Goal: Transaction & Acquisition: Obtain resource

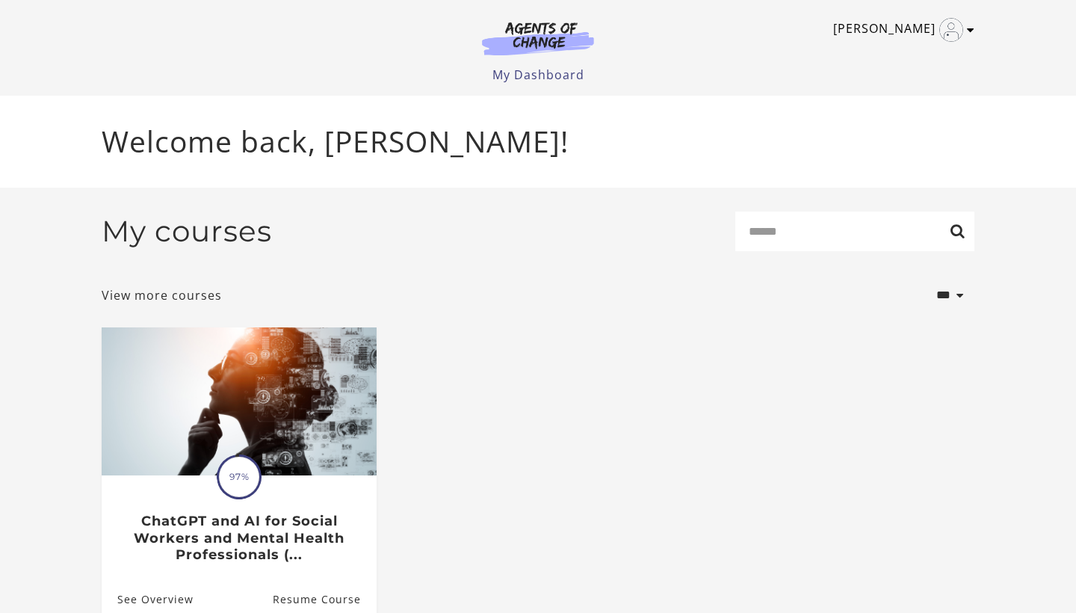
click at [970, 32] on icon "Toggle menu" at bounding box center [970, 30] width 7 height 12
click at [920, 52] on link "My Account" at bounding box center [913, 54] width 132 height 25
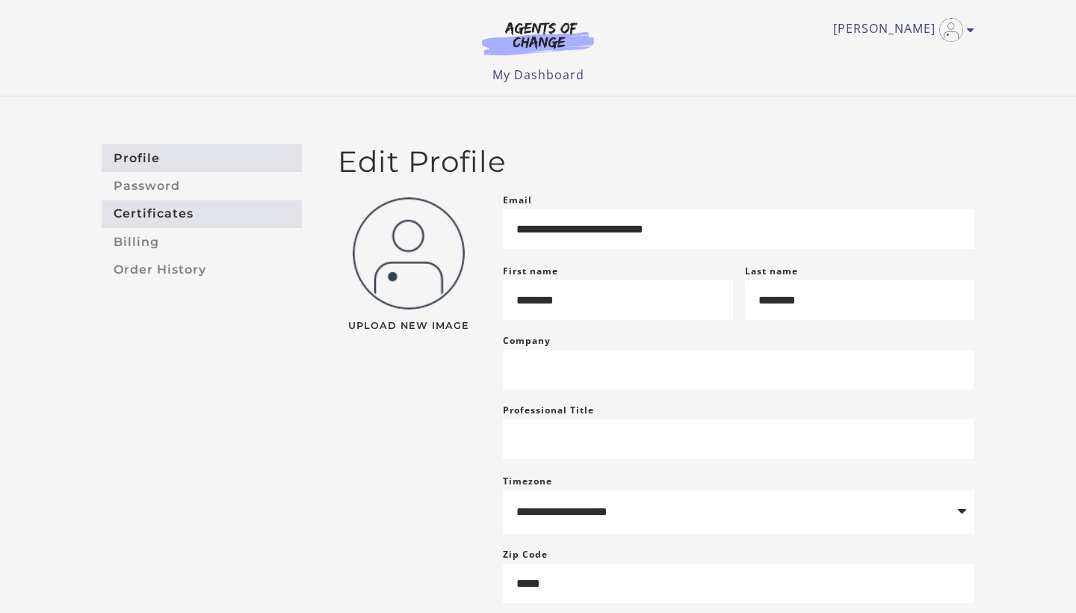
click at [183, 217] on link "Certificates" at bounding box center [202, 214] width 200 height 28
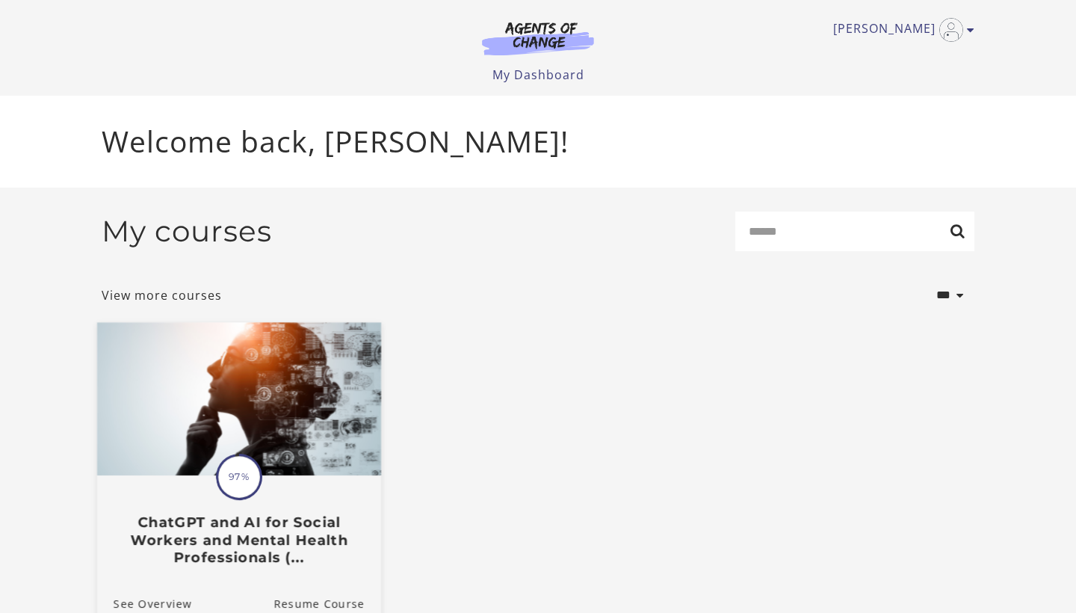
click at [211, 437] on img at bounding box center [239, 398] width 284 height 153
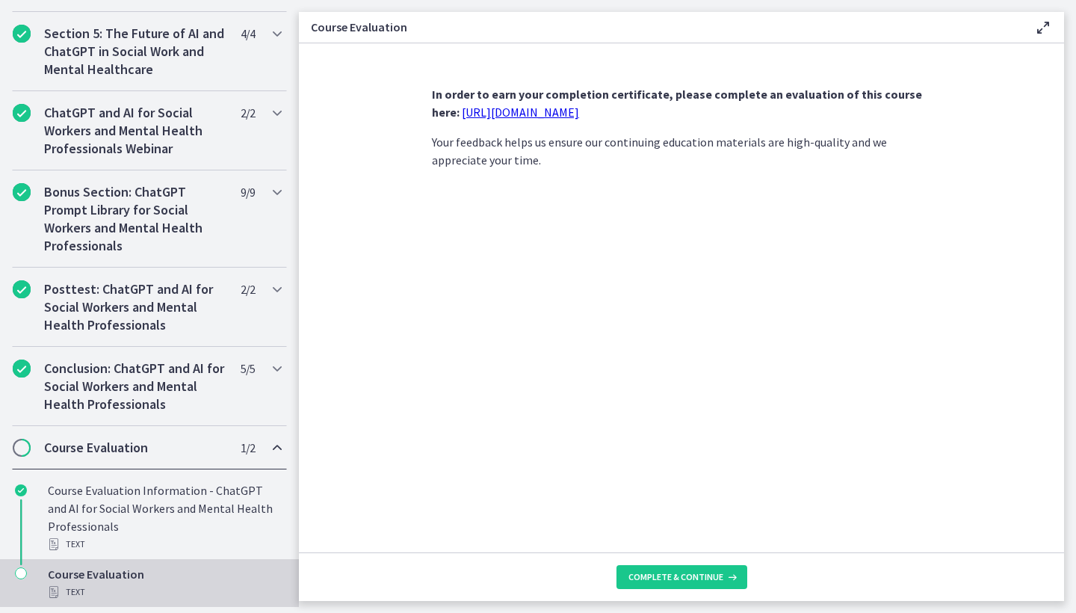
scroll to position [664, 0]
click at [191, 581] on div "Course Evaluation Text" at bounding box center [164, 583] width 233 height 36
click at [19, 571] on icon "Chapters" at bounding box center [21, 573] width 12 height 12
click at [698, 580] on span "Complete & continue" at bounding box center [676, 577] width 95 height 12
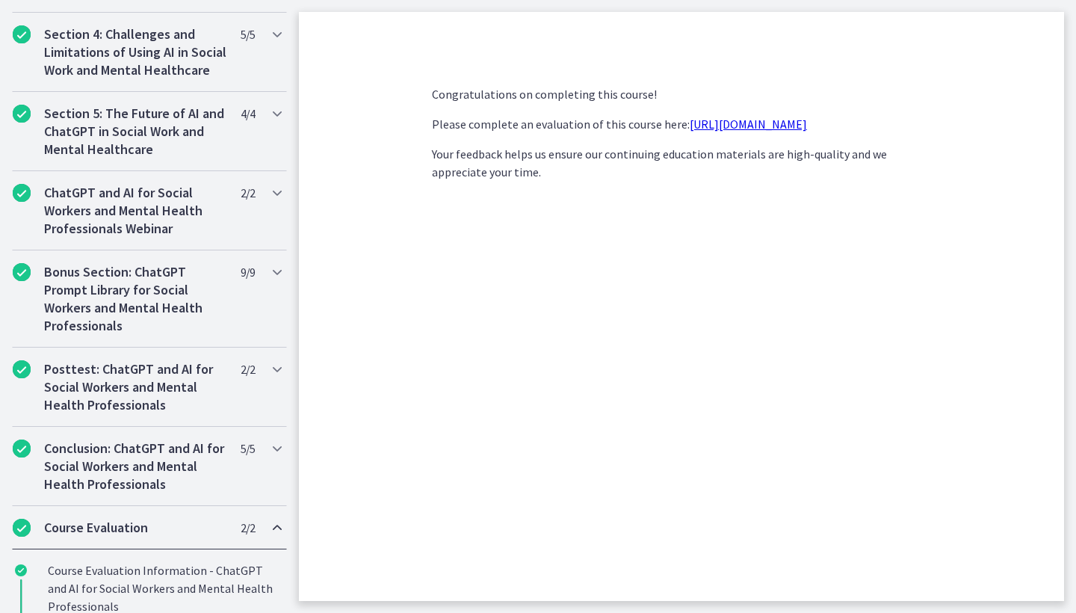
click at [748, 129] on link "https://forms.gle/jm1zbfhChZ2exBv78" at bounding box center [748, 124] width 117 height 15
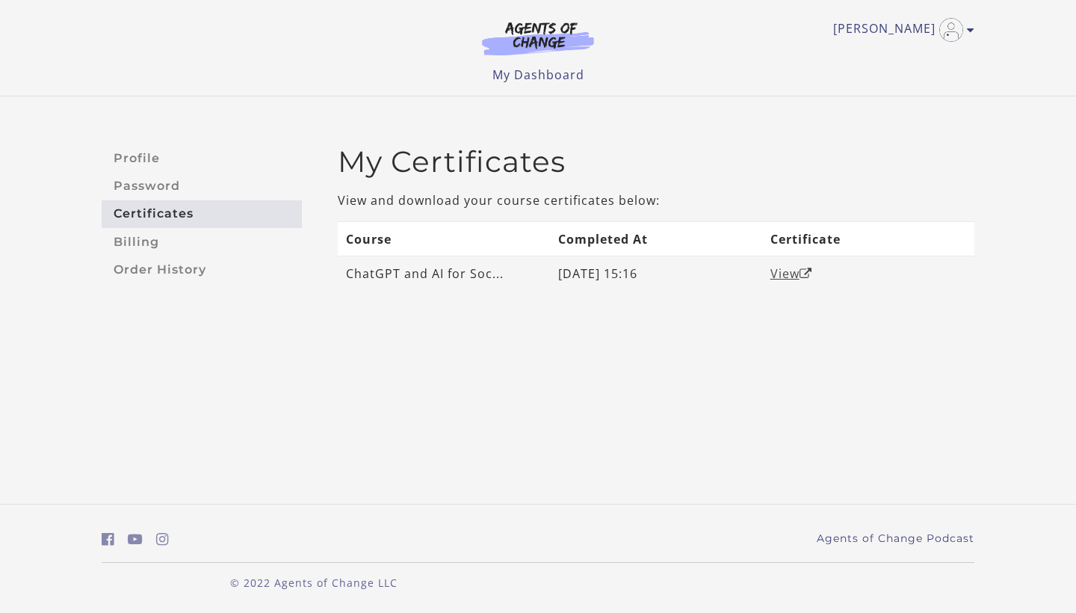
click at [775, 277] on link "View" at bounding box center [792, 273] width 42 height 16
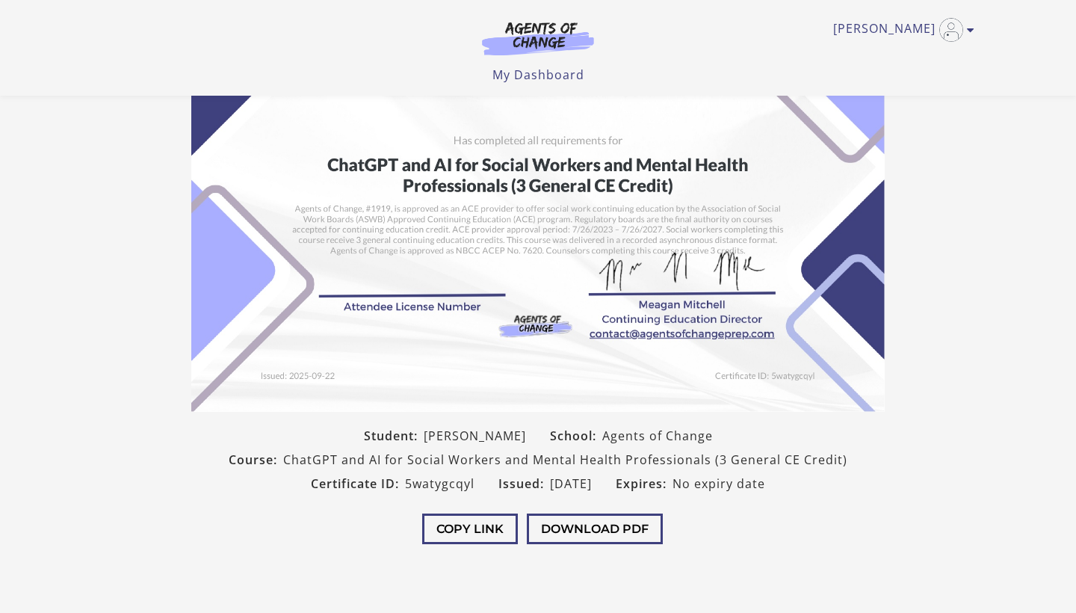
scroll to position [114, 0]
click at [625, 536] on button "Download PDF" at bounding box center [595, 528] width 136 height 31
